Goal: Task Accomplishment & Management: Manage account settings

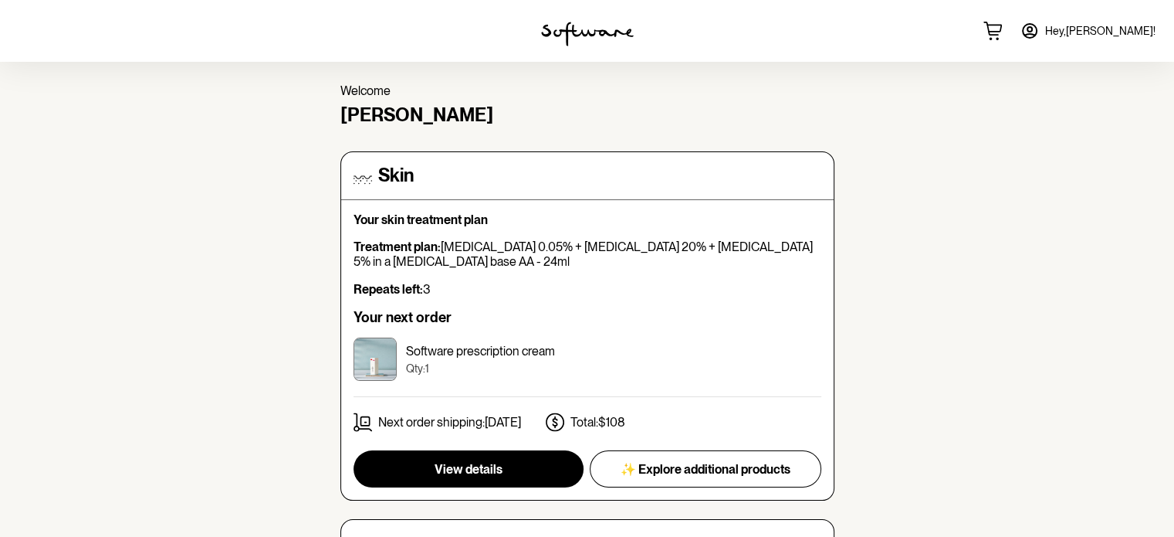
scroll to position [77, 0]
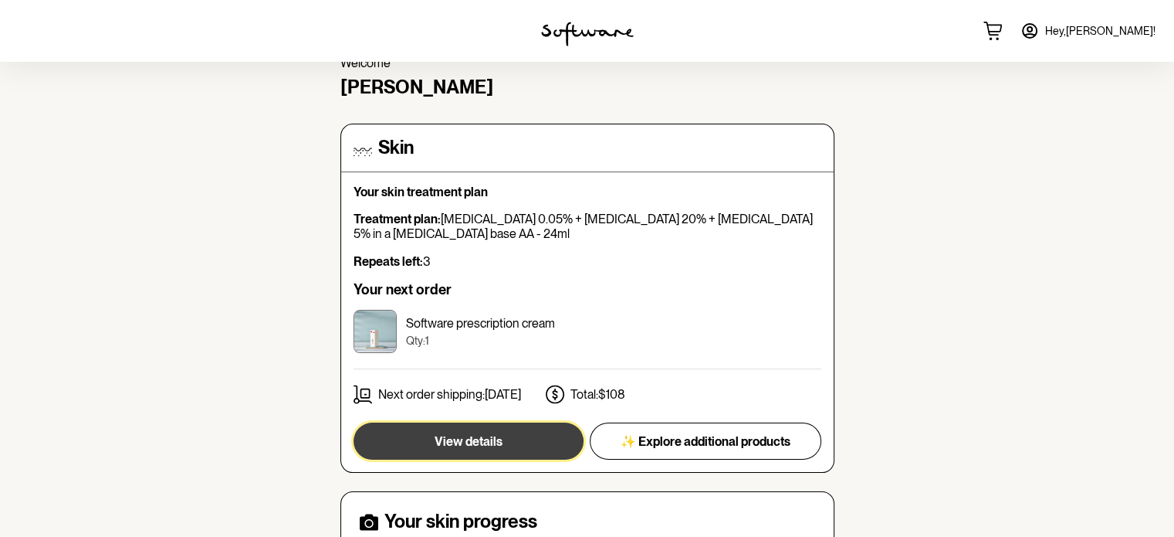
click at [477, 438] on span "View details" at bounding box center [469, 441] width 68 height 15
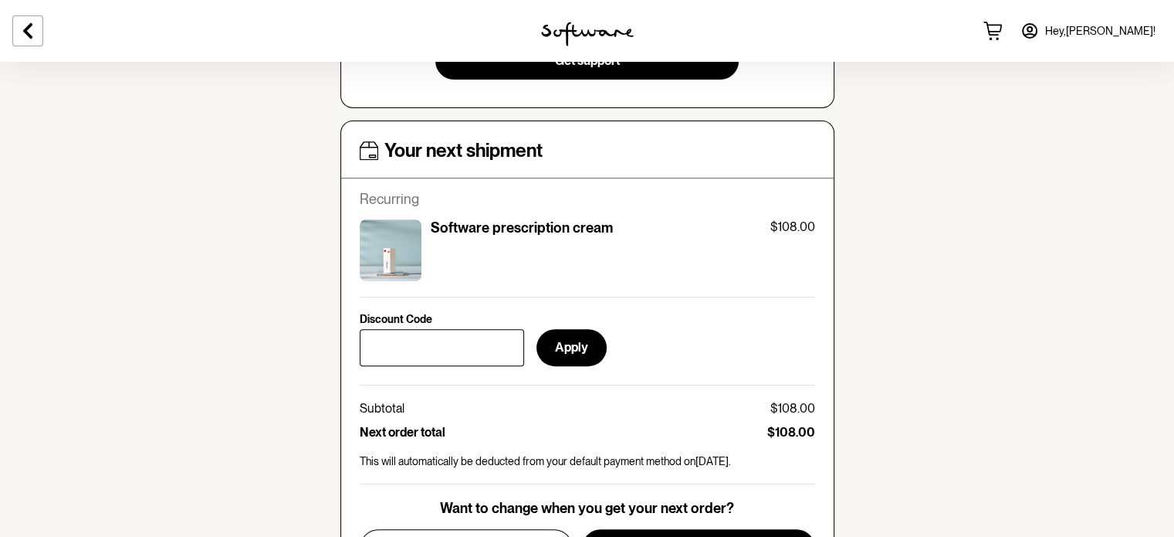
scroll to position [695, 0]
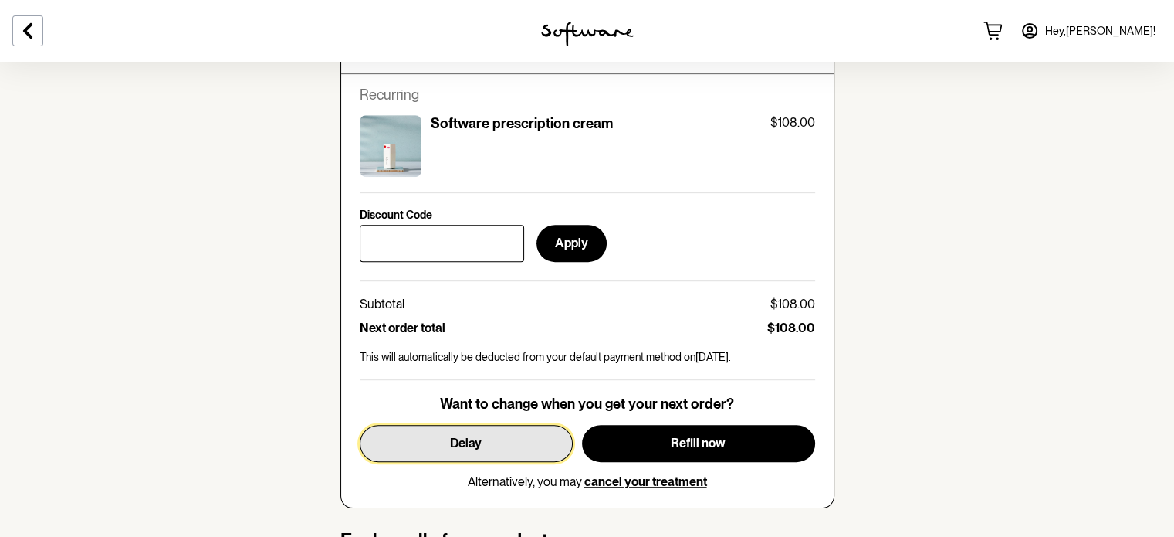
click at [508, 444] on button "Delay" at bounding box center [466, 443] width 213 height 37
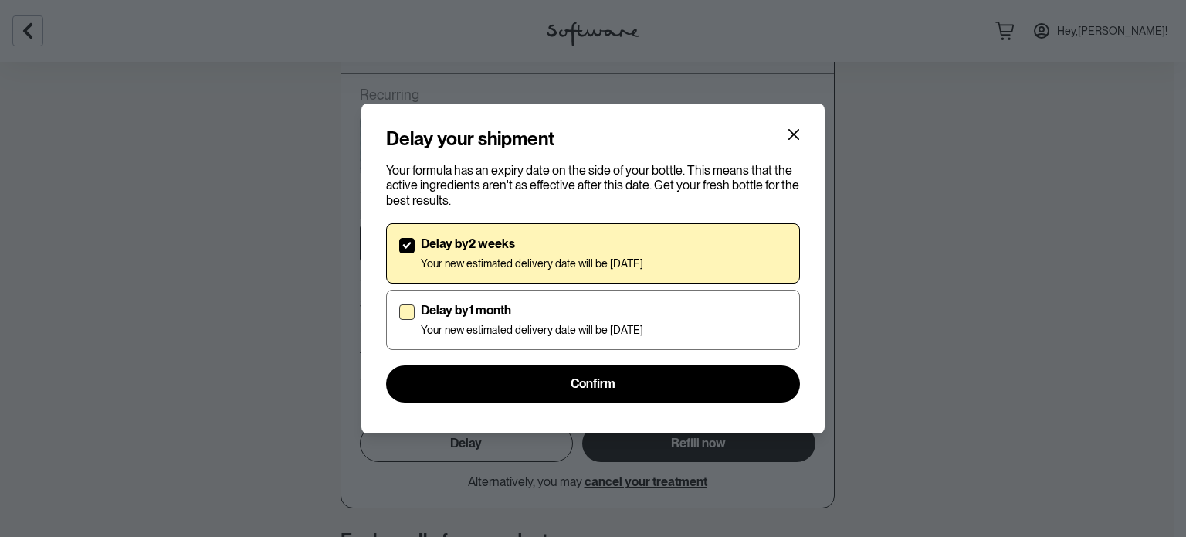
click at [410, 311] on span at bounding box center [406, 311] width 15 height 15
click at [399, 319] on input "Delay by 1 month Your new estimated delivery date will be [DATE]" at bounding box center [398, 319] width 1 height 1
checkbox input "true"
checkbox input "false"
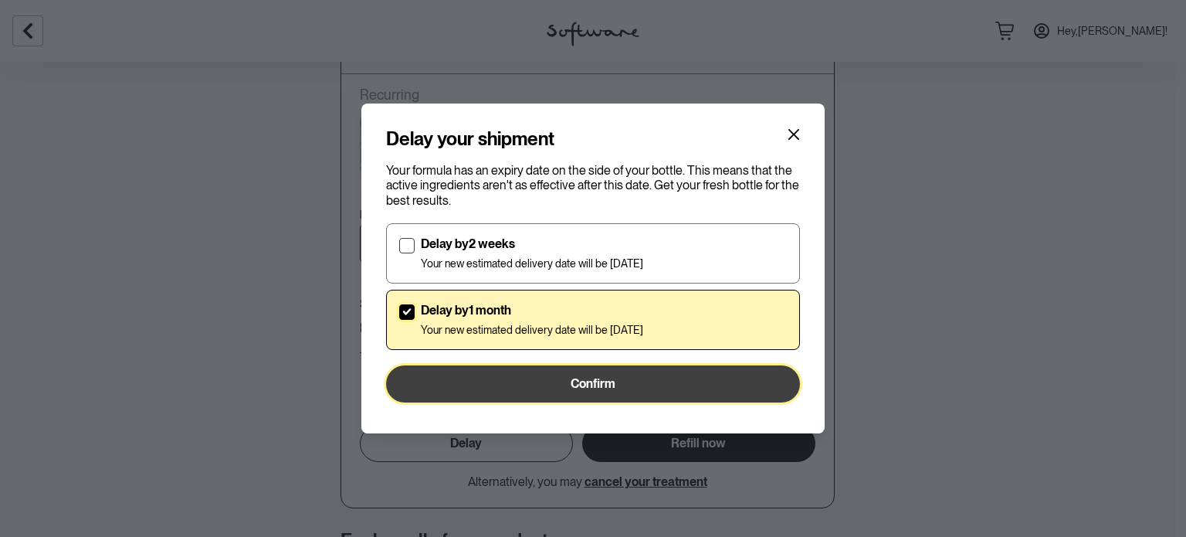
click at [572, 381] on span "Confirm" at bounding box center [593, 383] width 45 height 15
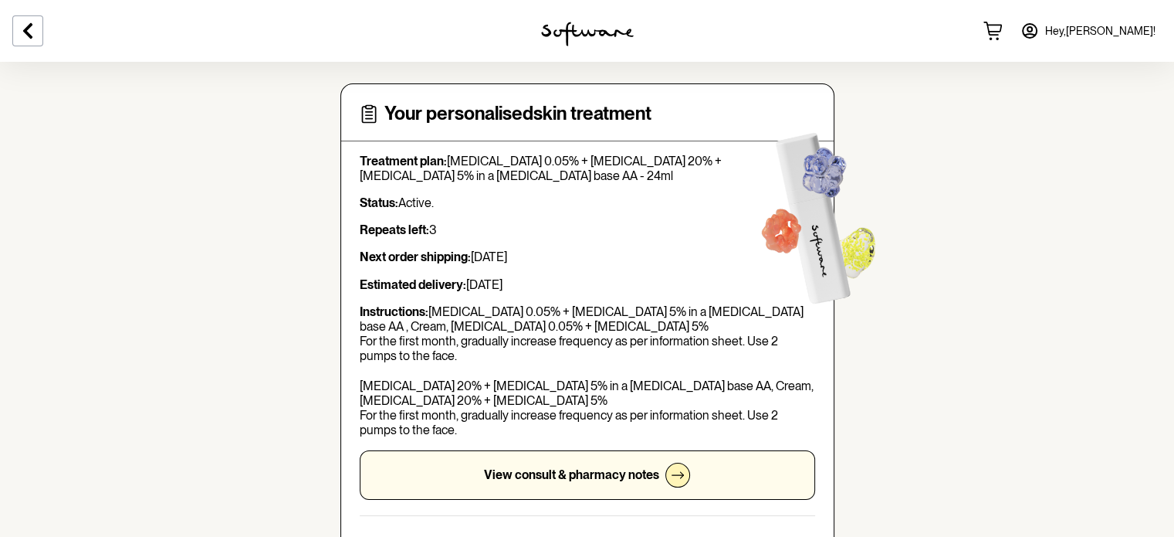
scroll to position [0, 0]
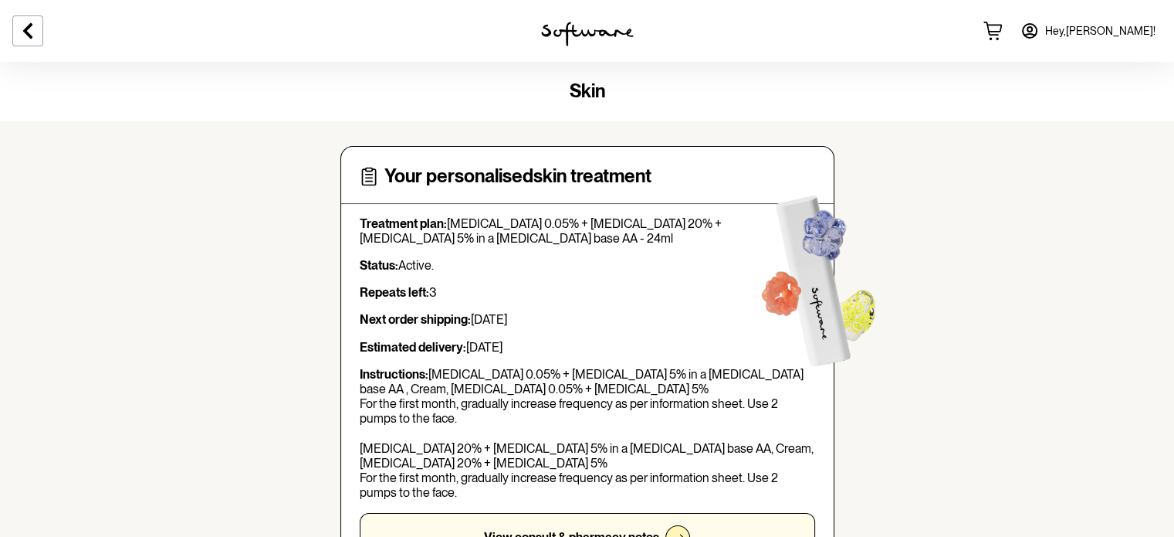
click at [1122, 29] on span "Hey, [PERSON_NAME] !" at bounding box center [1101, 31] width 110 height 13
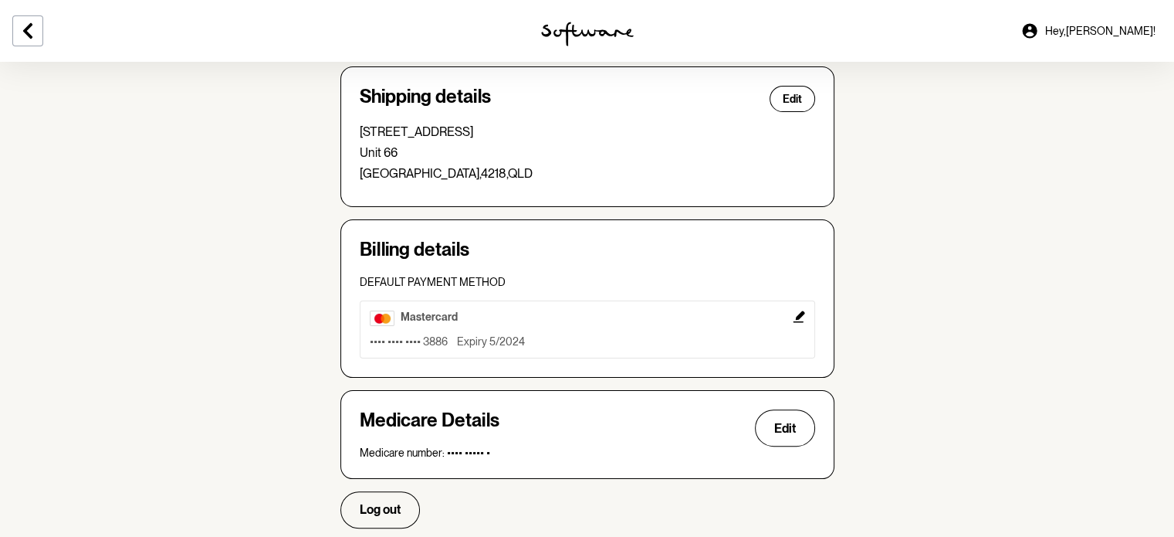
scroll to position [466, 0]
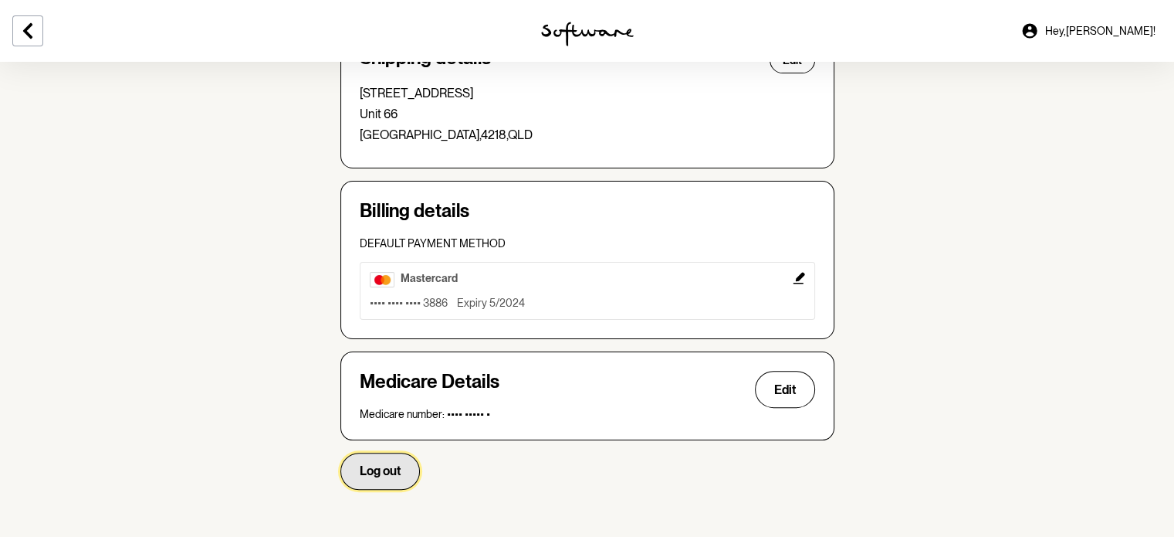
click at [388, 476] on button "Log out" at bounding box center [381, 470] width 80 height 37
